Goal: Navigation & Orientation: Find specific page/section

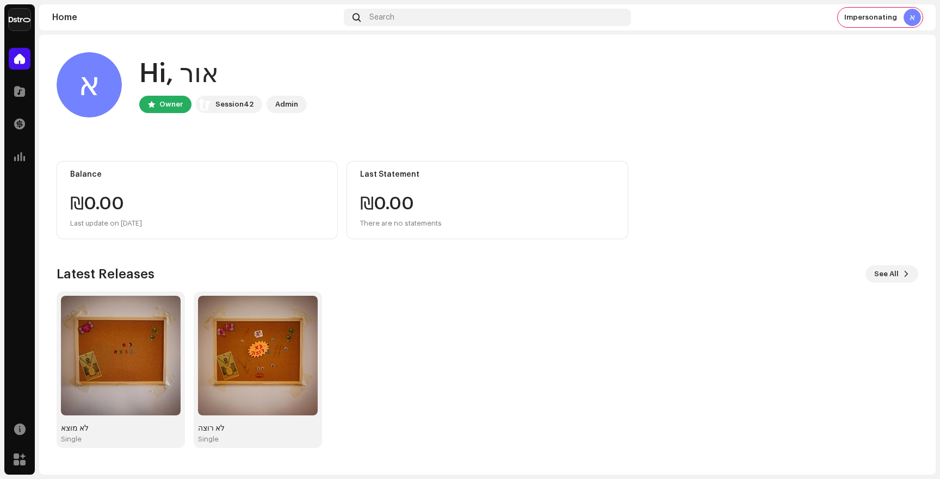
click at [23, 17] on img at bounding box center [20, 20] width 22 height 22
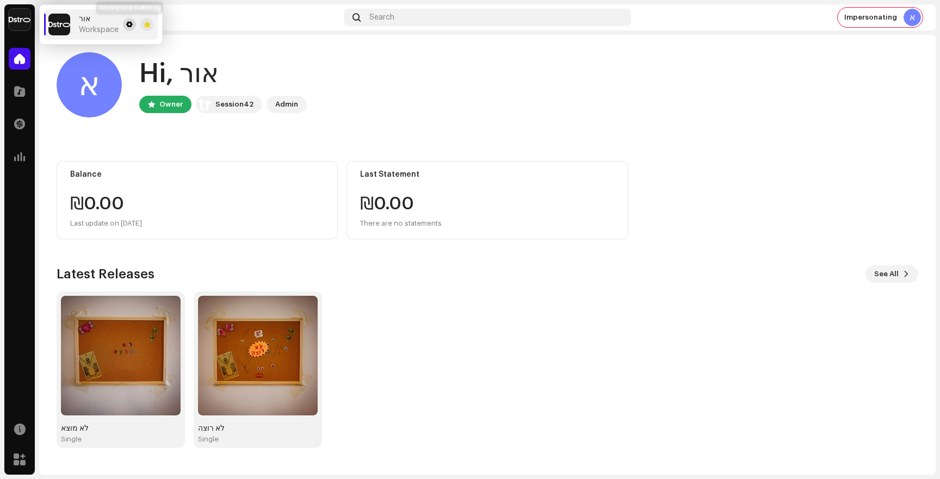
click at [127, 29] on button at bounding box center [129, 24] width 13 height 13
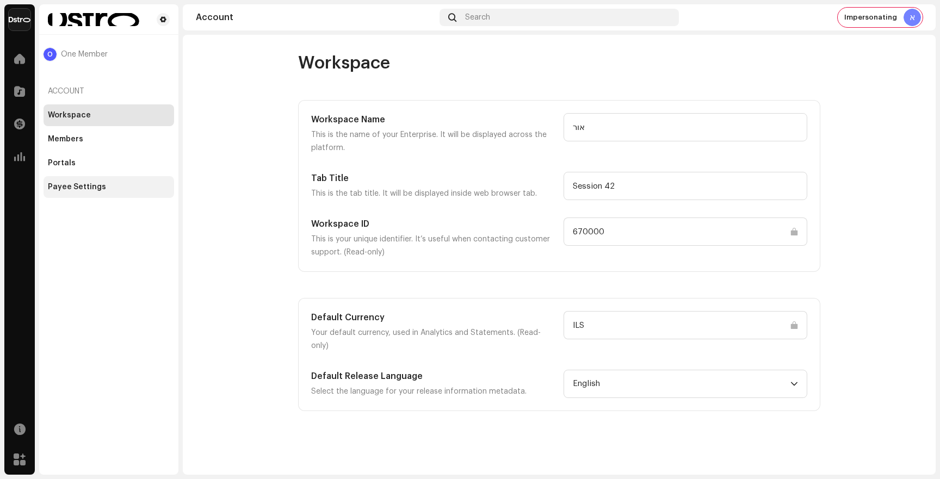
click at [94, 178] on div "Payee Settings" at bounding box center [109, 187] width 131 height 22
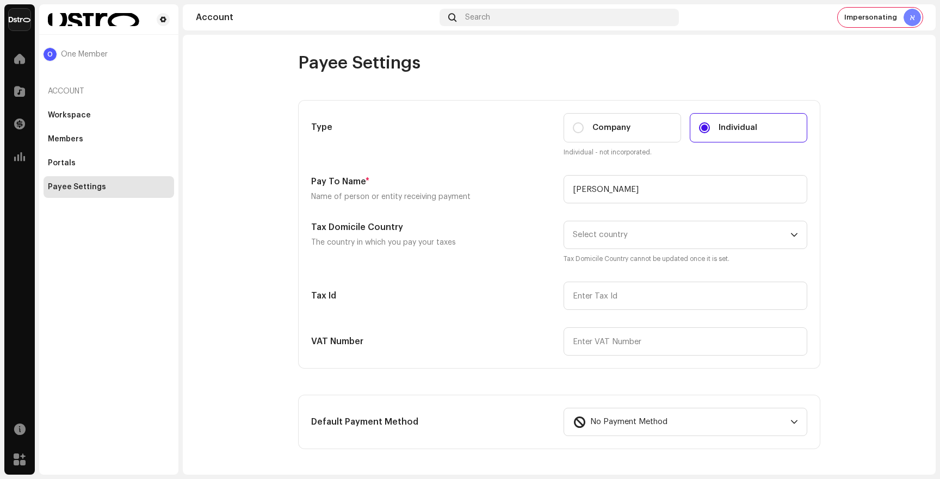
click at [225, 83] on account-payee-settings "Payee Settings Type Company Individual Individual - not incorporated. Pay To Na…" at bounding box center [559, 463] width 753 height 822
click at [165, 20] on span at bounding box center [163, 19] width 7 height 9
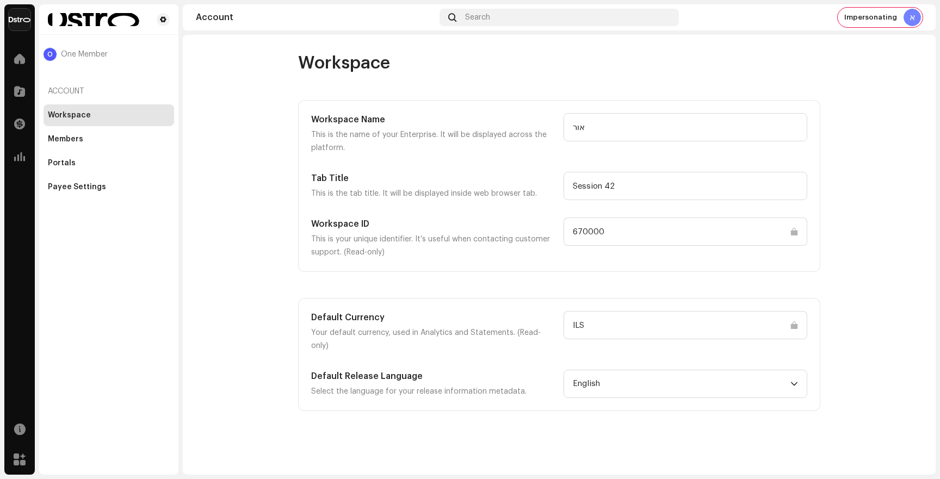
click at [28, 15] on img at bounding box center [20, 20] width 22 height 22
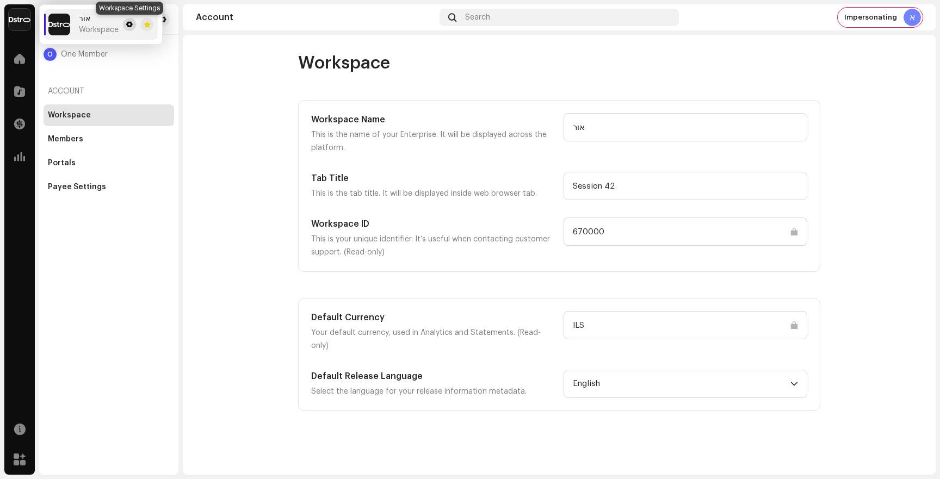
click at [130, 29] on button at bounding box center [129, 24] width 13 height 13
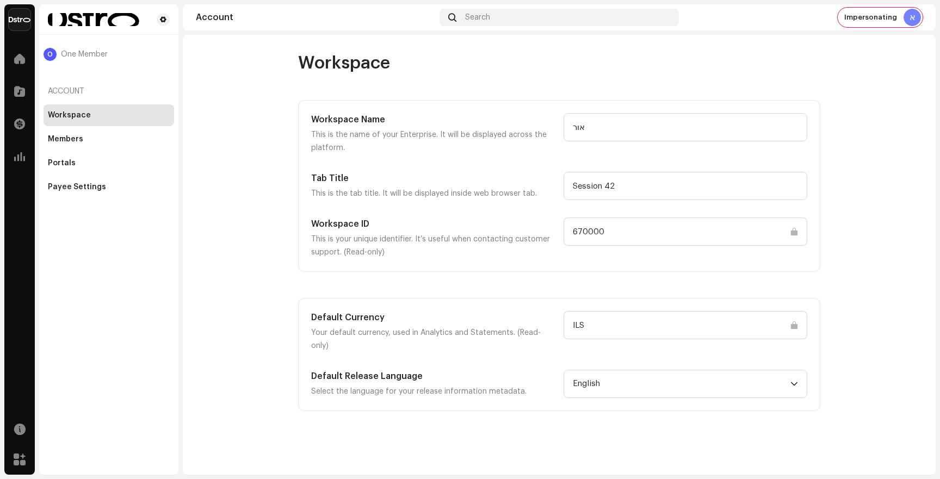
click at [74, 107] on div "Workspace" at bounding box center [109, 115] width 131 height 22
click at [11, 54] on div at bounding box center [20, 59] width 22 height 22
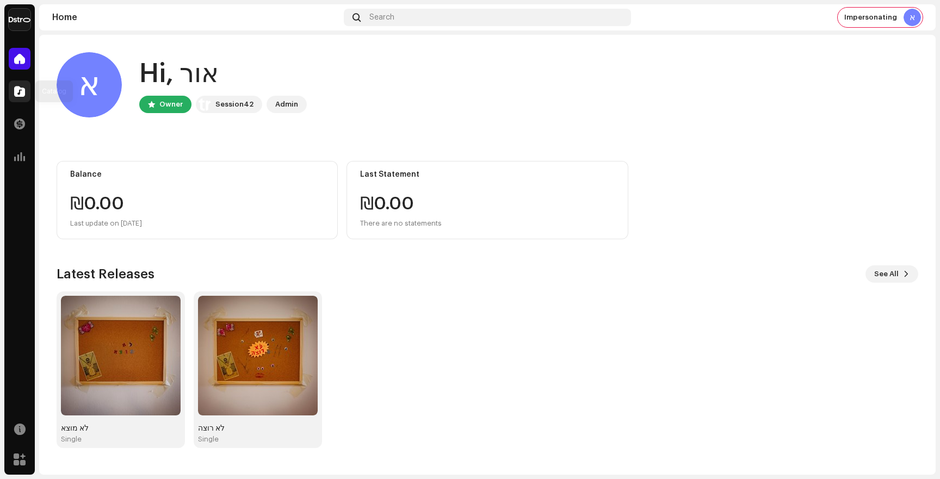
click at [23, 90] on span at bounding box center [19, 91] width 11 height 9
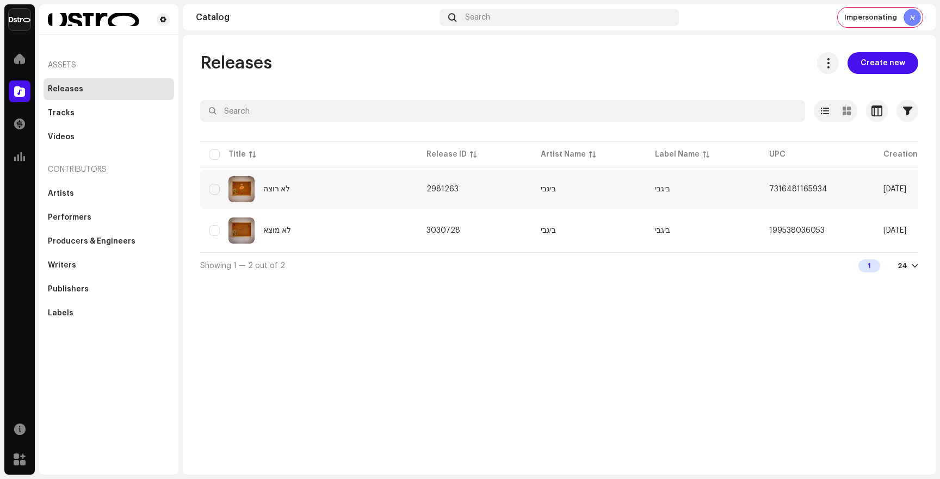
click at [307, 184] on div "לא רוצה" at bounding box center [309, 189] width 200 height 26
click at [288, 218] on div "לא מוצא" at bounding box center [309, 231] width 200 height 26
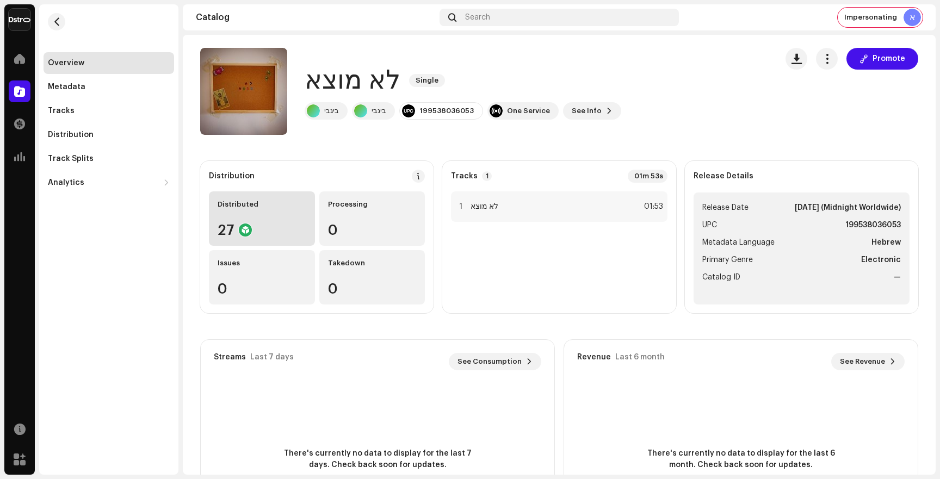
scroll to position [4, 0]
click at [875, 22] on div "Impersonating א" at bounding box center [880, 18] width 85 height 20
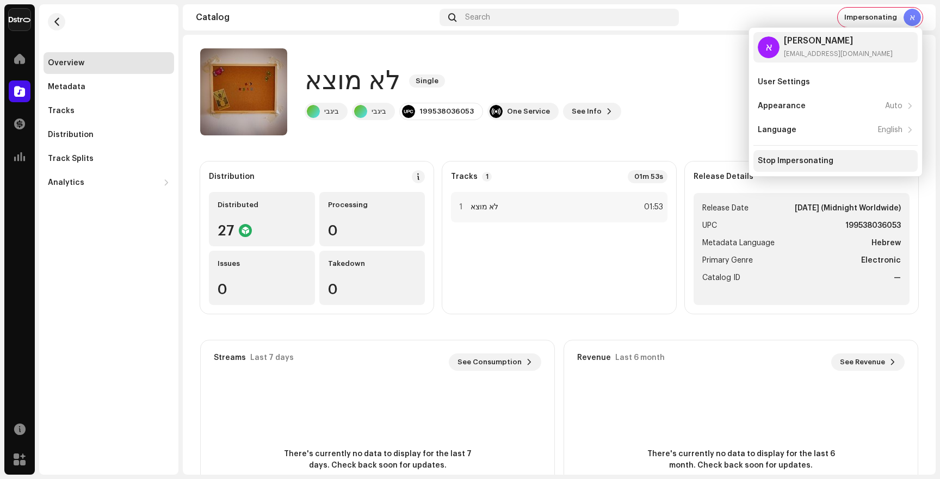
click at [793, 162] on div "Stop Impersonating" at bounding box center [796, 161] width 76 height 9
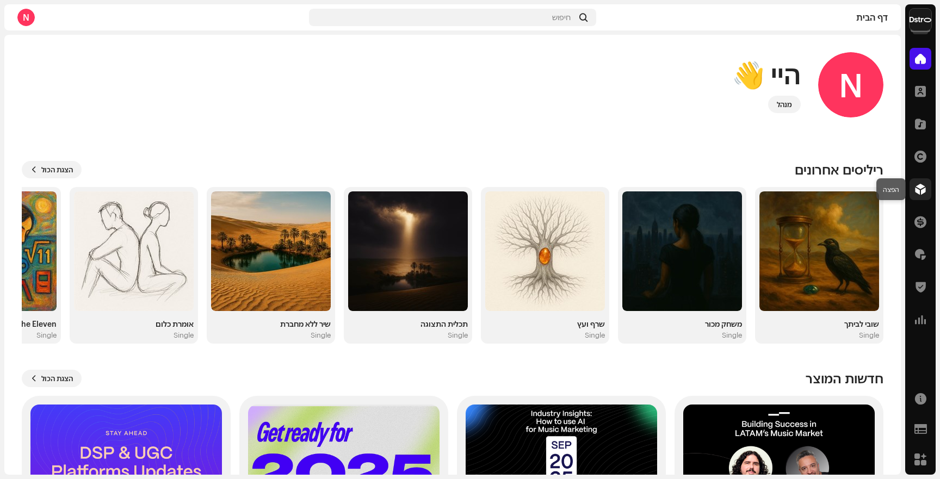
click at [921, 194] on span at bounding box center [920, 189] width 11 height 9
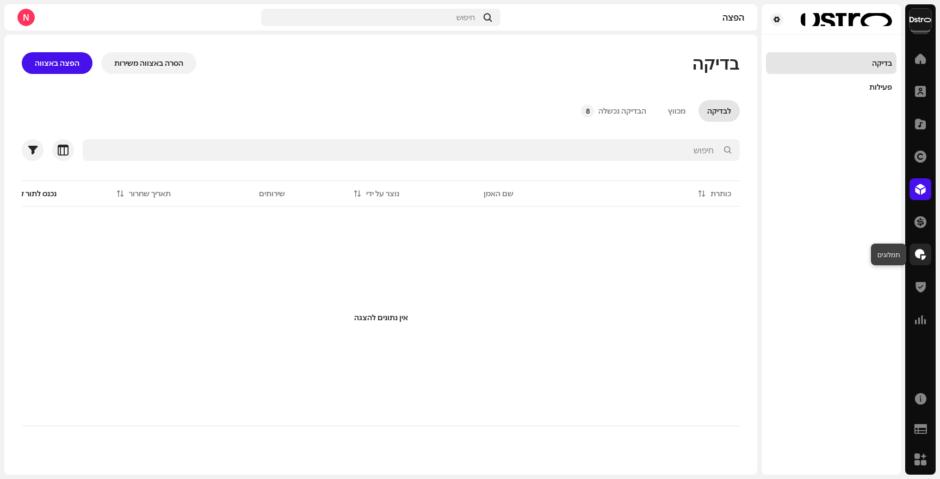
click at [918, 252] on span at bounding box center [920, 254] width 11 height 9
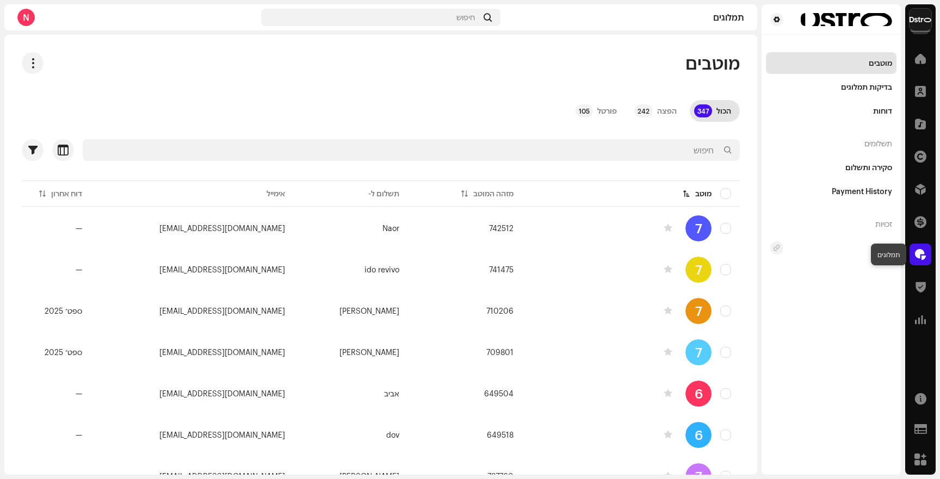
click at [925, 258] on span at bounding box center [920, 254] width 11 height 9
click at [921, 69] on div at bounding box center [921, 59] width 22 height 22
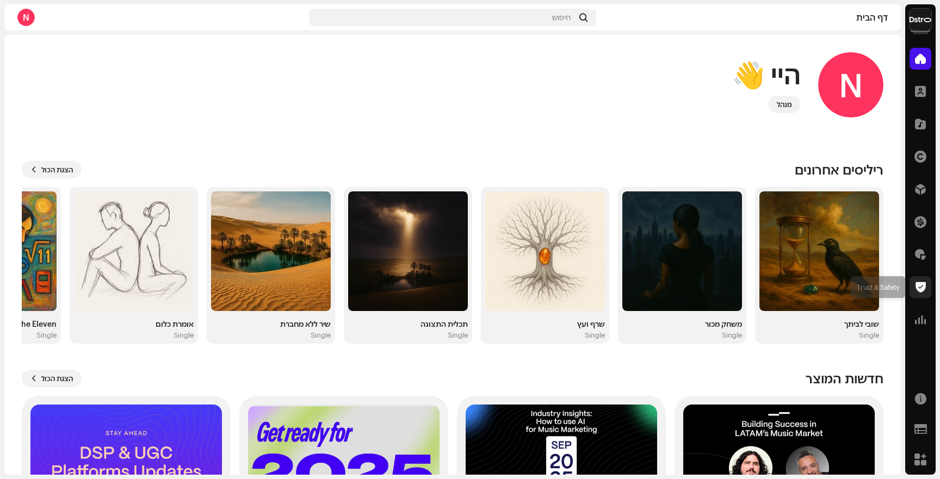
click at [920, 283] on span at bounding box center [921, 287] width 10 height 9
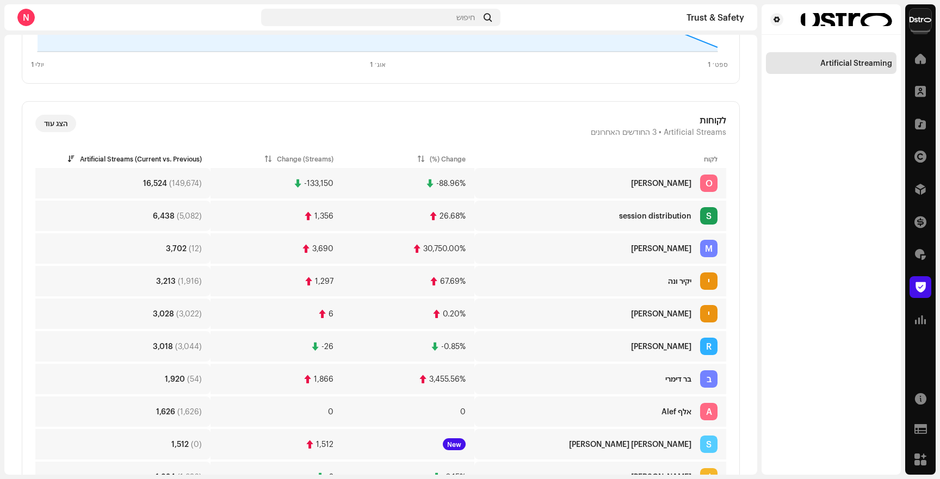
scroll to position [288, 0]
click at [911, 60] on div at bounding box center [921, 59] width 22 height 22
